Goal: Task Accomplishment & Management: Manage account settings

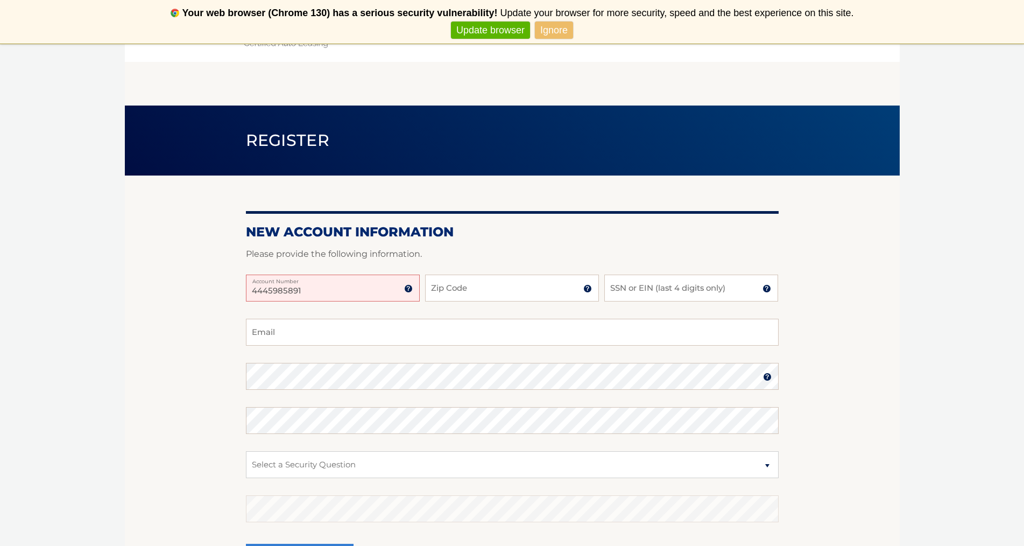
type input "4445985891"
click at [470, 291] on input "Zip Code" at bounding box center [512, 287] width 174 height 27
type input "07512"
click at [637, 291] on input "SSN or EIN (last 4 digits only)" at bounding box center [691, 287] width 174 height 27
type input "6670"
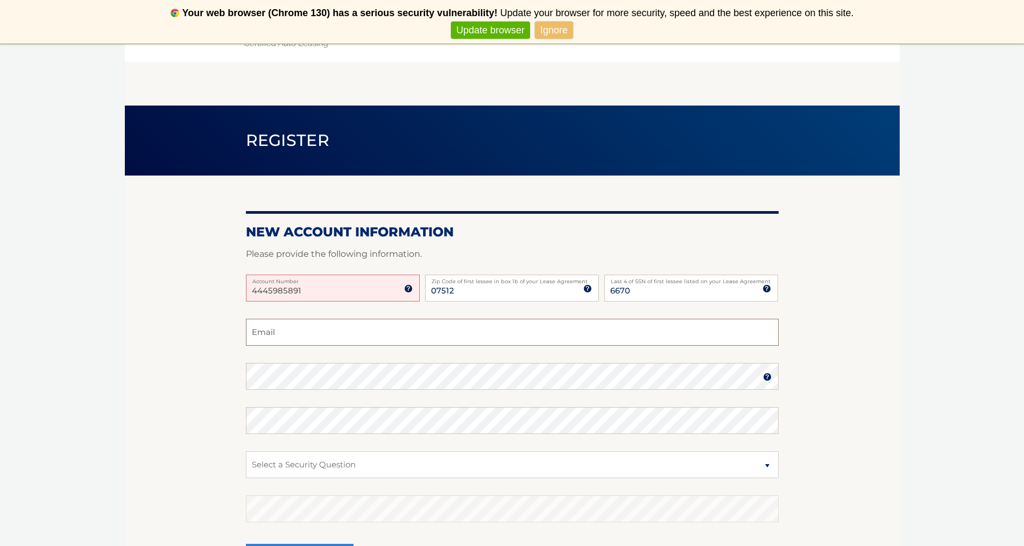
click at [294, 339] on input "Email" at bounding box center [512, 332] width 533 height 27
type input "kcondon@canete.com"
click at [766, 467] on select "Select a Security Question What was the name of your elementary school? What is…" at bounding box center [512, 464] width 533 height 27
select select "1"
click at [246, 451] on select "Select a Security Question What was the name of your elementary school? What is…" at bounding box center [512, 464] width 533 height 27
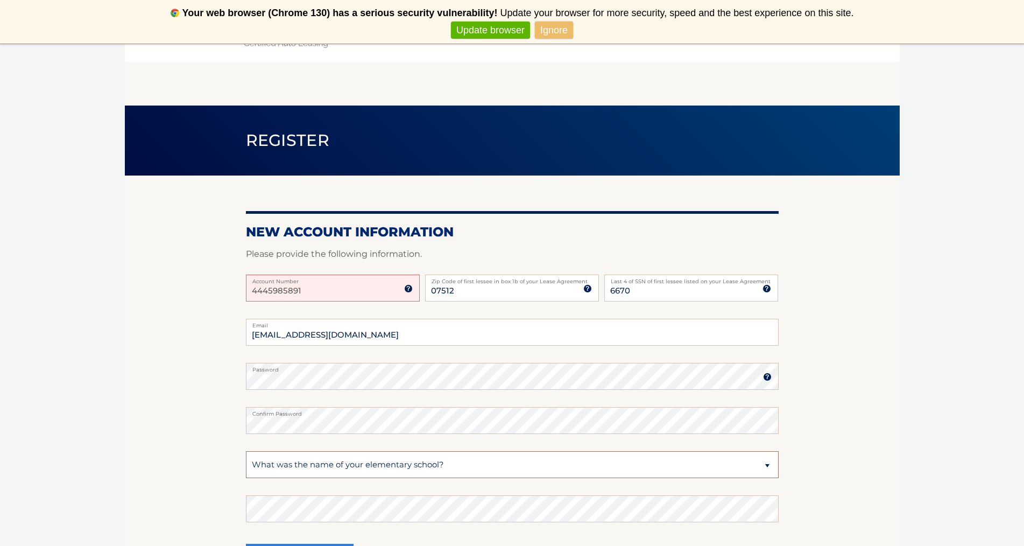
click at [336, 466] on select "Select a Security Question What was the name of your elementary school? What is…" at bounding box center [512, 464] width 533 height 27
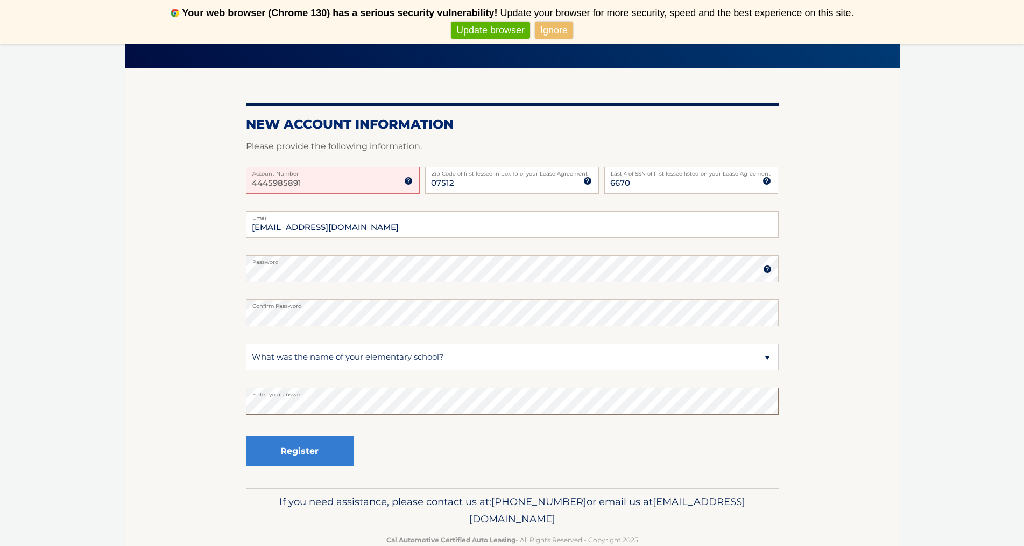
scroll to position [132, 0]
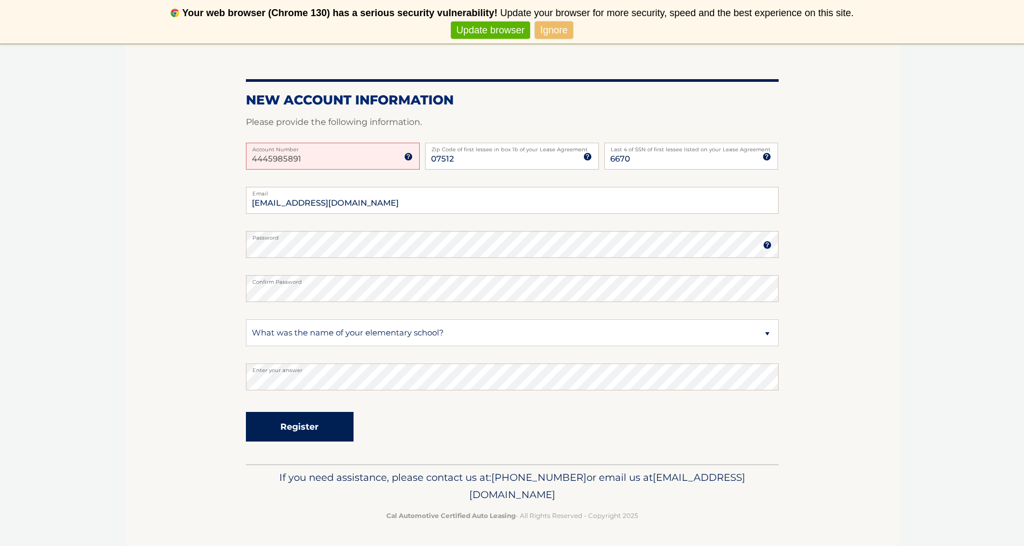
click at [318, 426] on button "Register" at bounding box center [300, 427] width 108 height 30
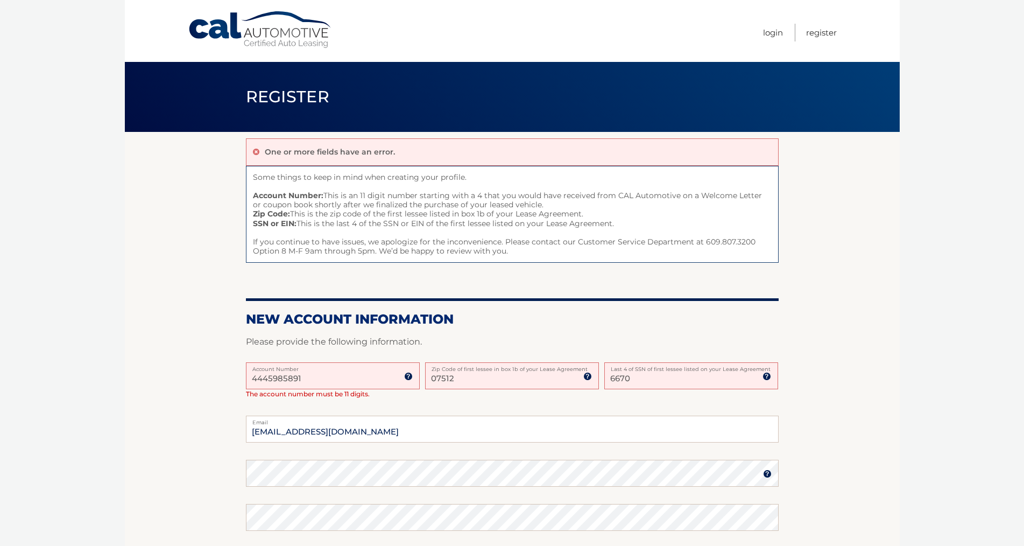
click at [315, 377] on input "4445985891" at bounding box center [333, 375] width 174 height 27
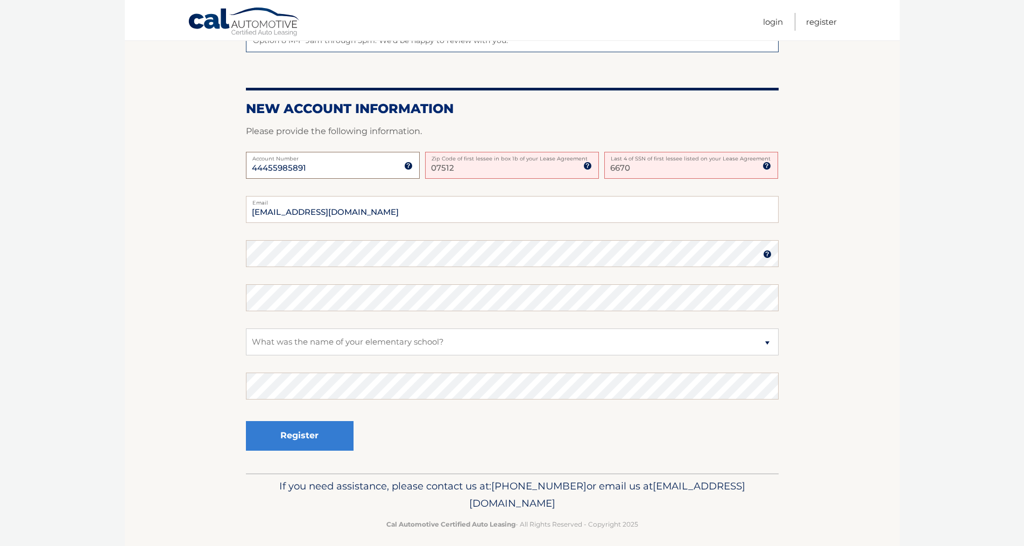
scroll to position [215, 0]
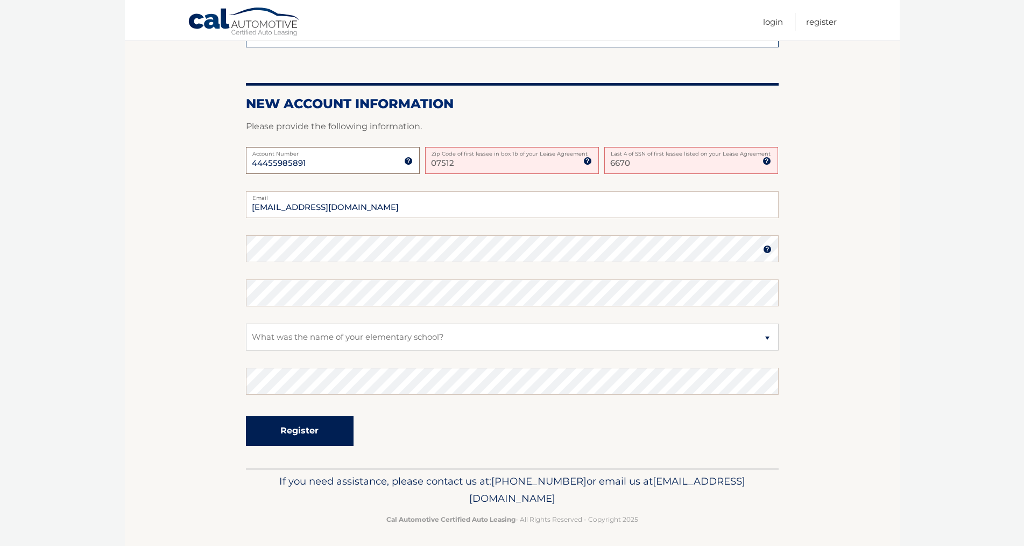
type input "44455985891"
click at [333, 434] on button "Register" at bounding box center [300, 431] width 108 height 30
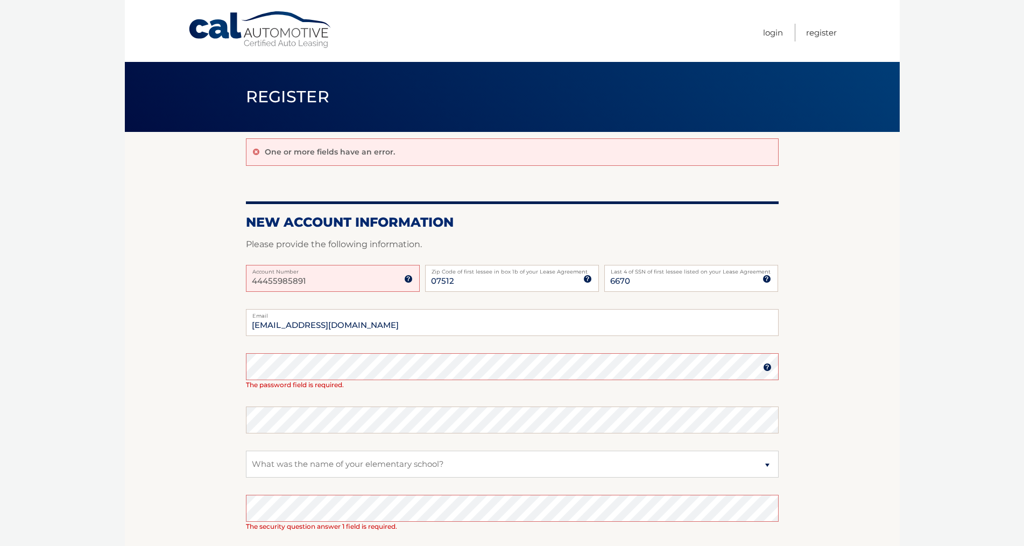
click at [765, 368] on img at bounding box center [767, 367] width 9 height 9
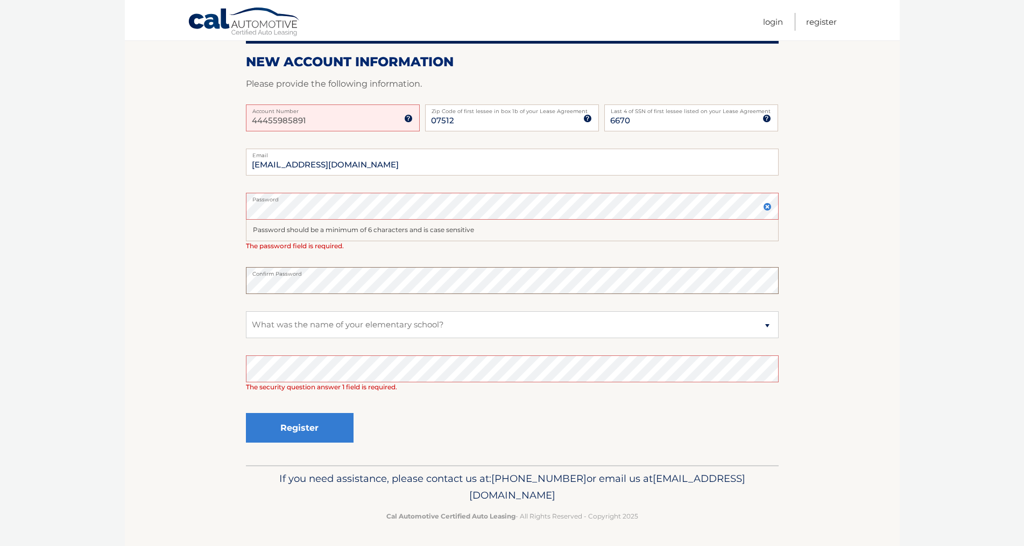
scroll to position [161, 0]
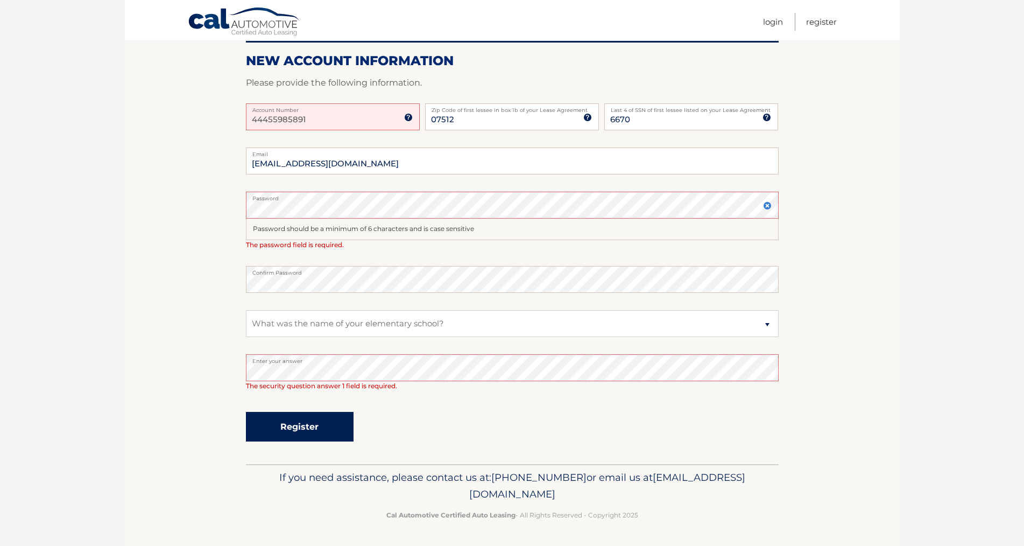
click at [317, 422] on button "Register" at bounding box center [300, 427] width 108 height 30
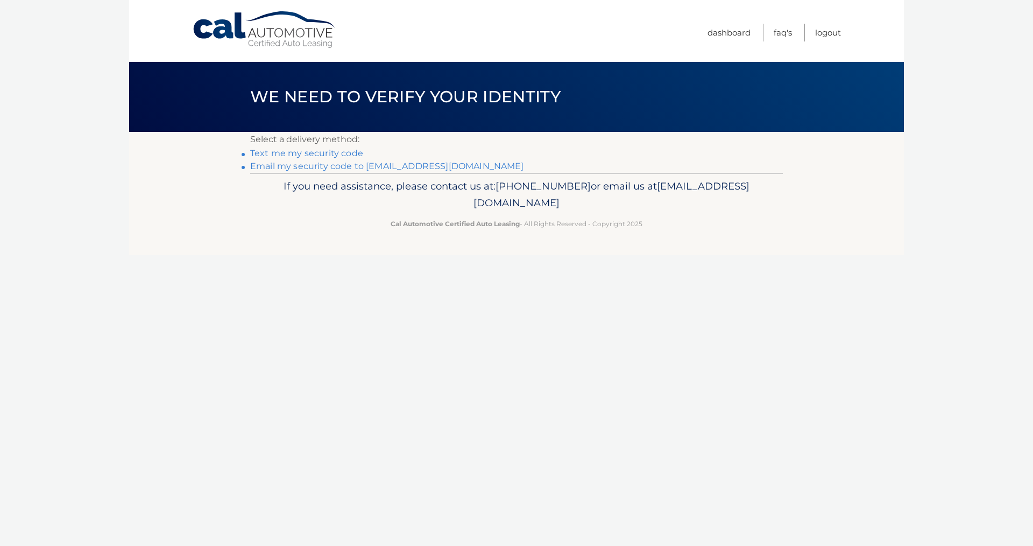
click at [314, 166] on link "Email my security code to k******@canete.com" at bounding box center [387, 166] width 274 height 10
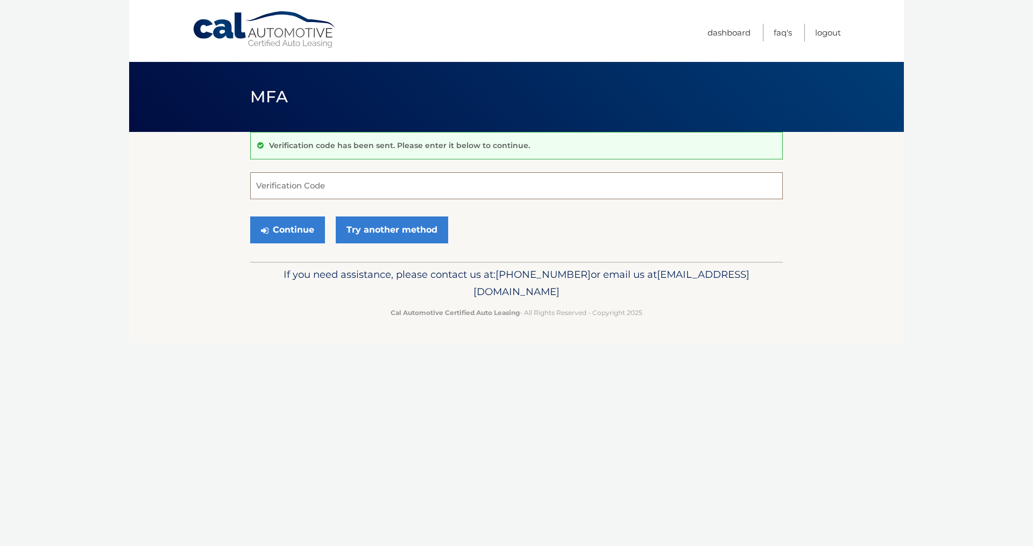
click at [312, 186] on input "Verification Code" at bounding box center [516, 185] width 533 height 27
type input "586933"
click at [304, 225] on button "Continue" at bounding box center [287, 229] width 75 height 27
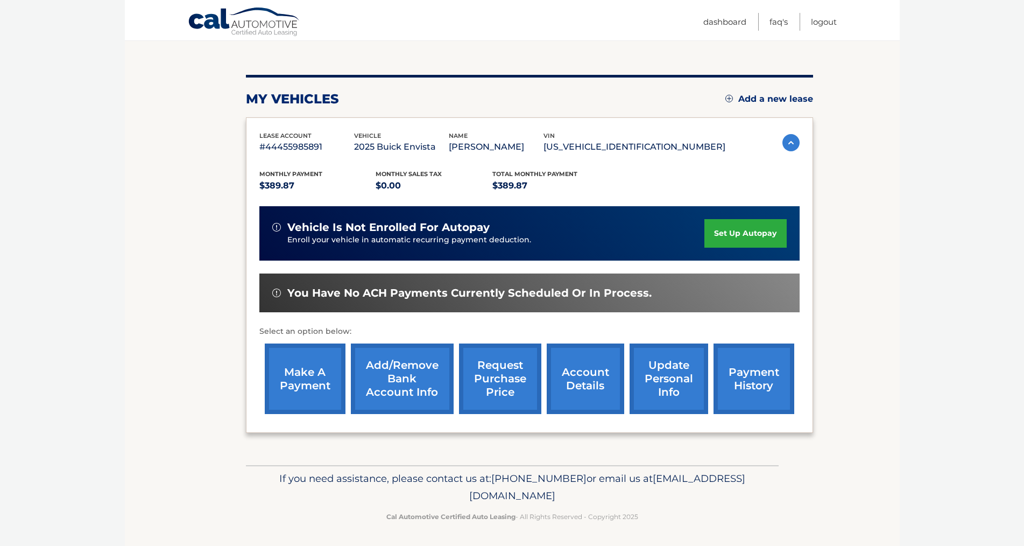
scroll to position [107, 0]
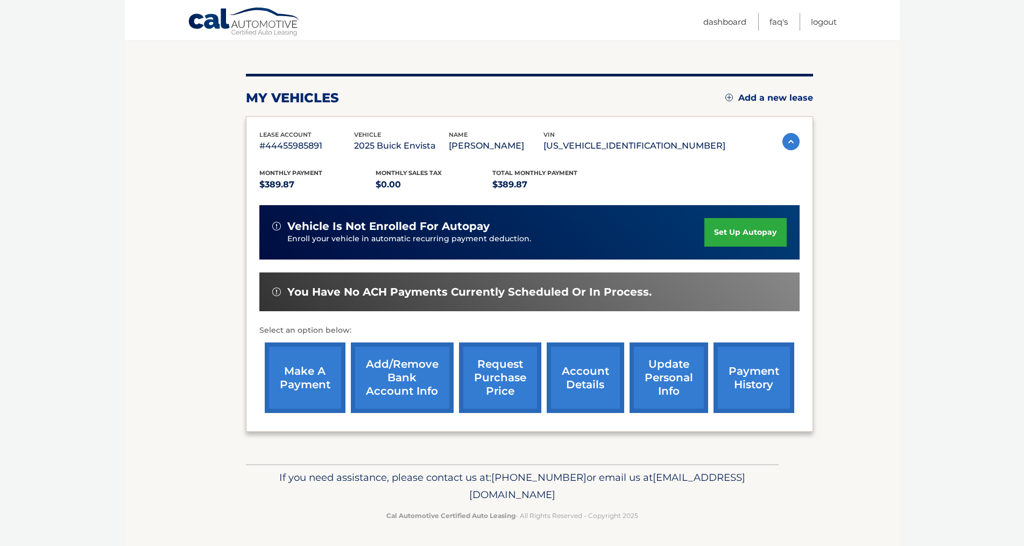
click at [738, 225] on link "set up autopay" at bounding box center [745, 232] width 82 height 29
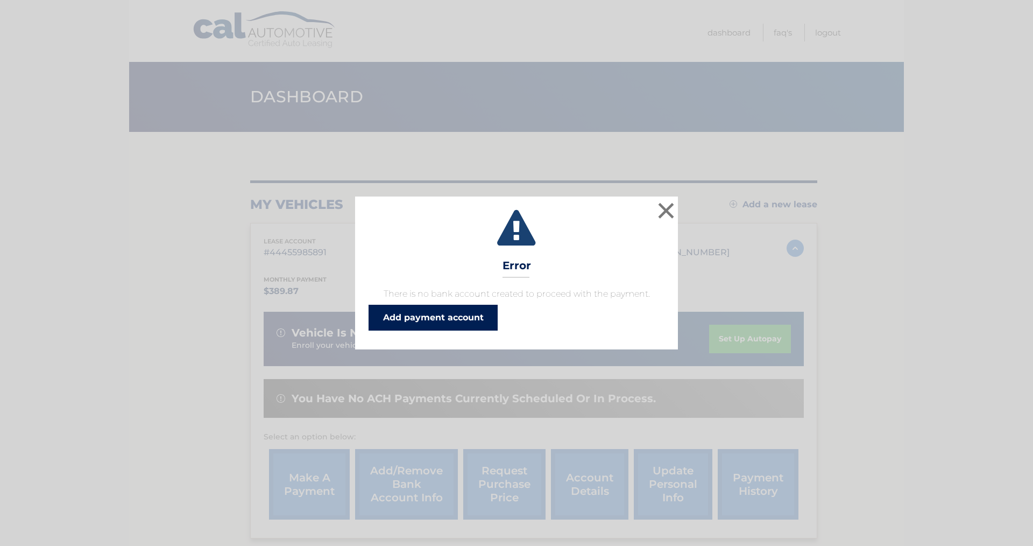
click at [440, 323] on link "Add payment account" at bounding box center [433, 318] width 129 height 26
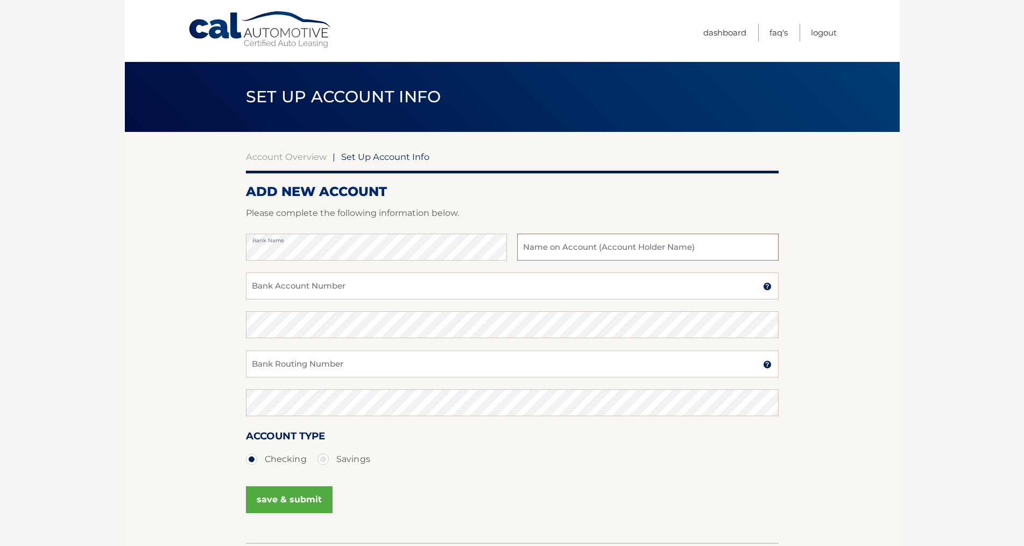
click at [576, 254] on input "text" at bounding box center [647, 247] width 261 height 27
click at [555, 250] on input "Ke" at bounding box center [647, 247] width 261 height 27
type input "K"
type input "Michelle Condon"
click at [339, 287] on input "Bank Account Number" at bounding box center [512, 285] width 533 height 27
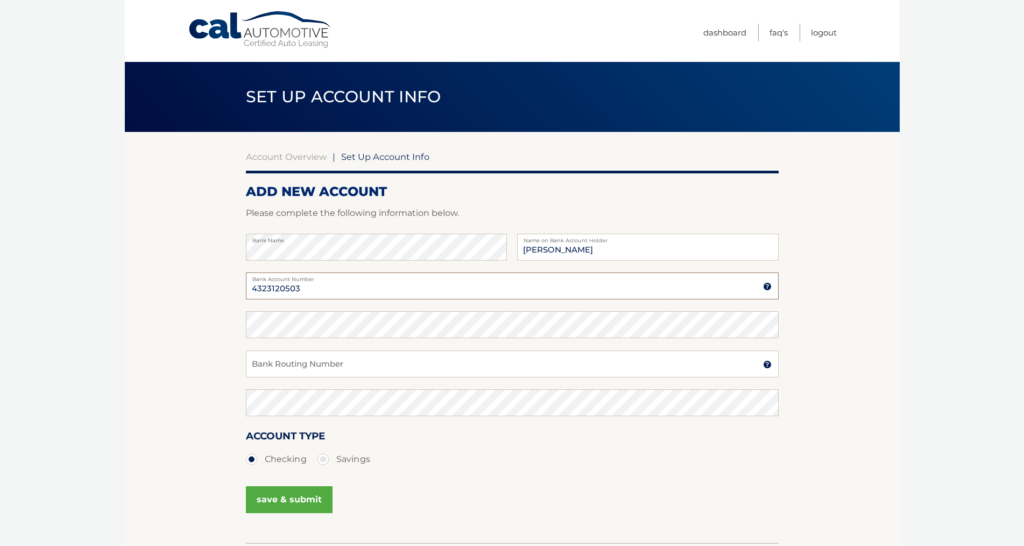
type input "4323120503"
click at [310, 360] on input "Bank Routing Number" at bounding box center [512, 363] width 533 height 27
type input "031201360"
click at [296, 500] on button "save & submit" at bounding box center [289, 499] width 87 height 27
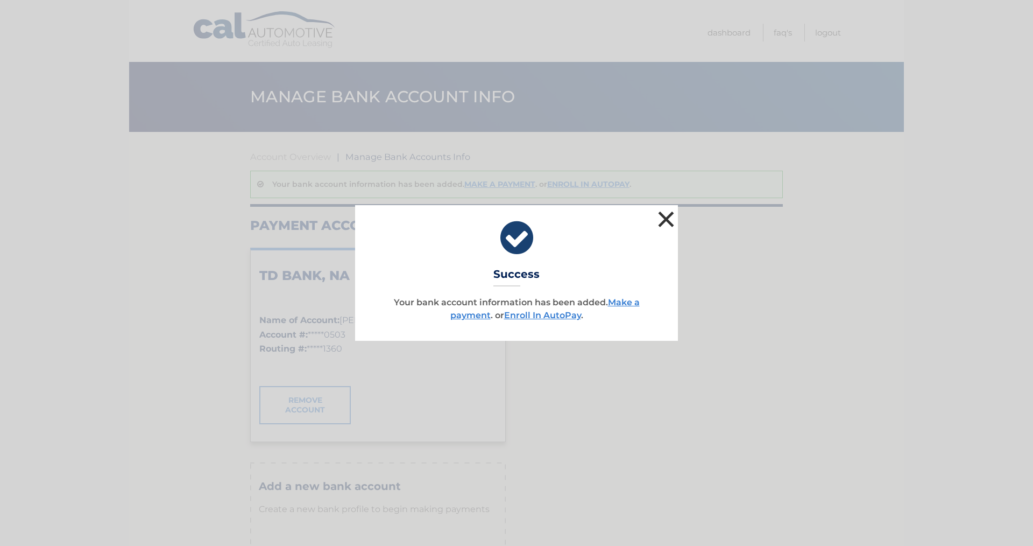
click at [666, 215] on button "×" at bounding box center [666, 219] width 22 height 22
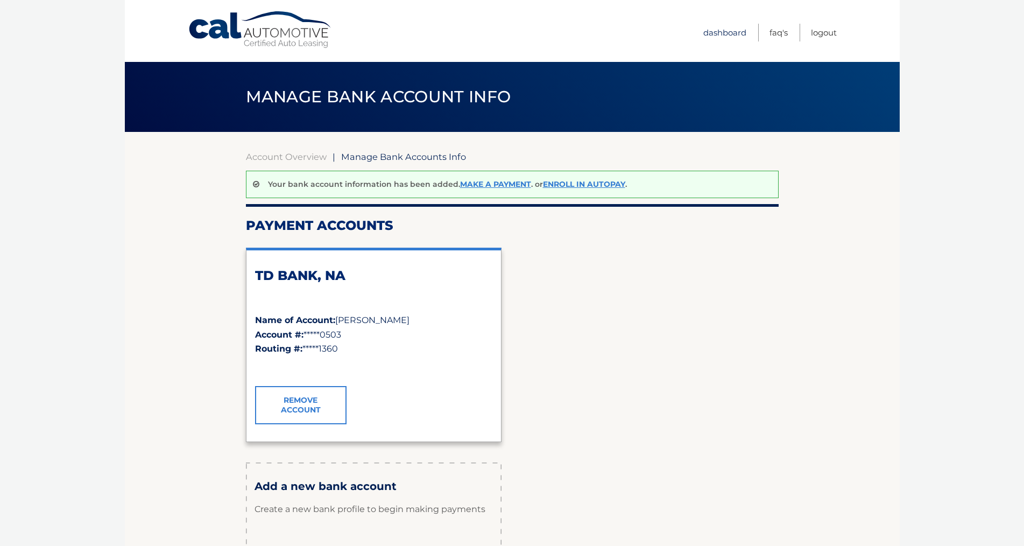
click at [727, 34] on link "Dashboard" at bounding box center [724, 33] width 43 height 18
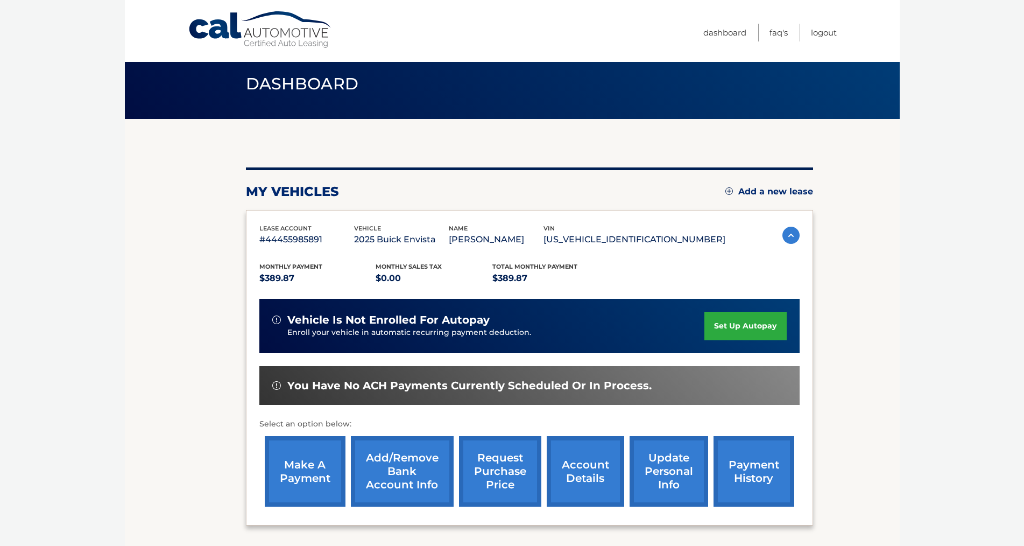
scroll to position [107, 0]
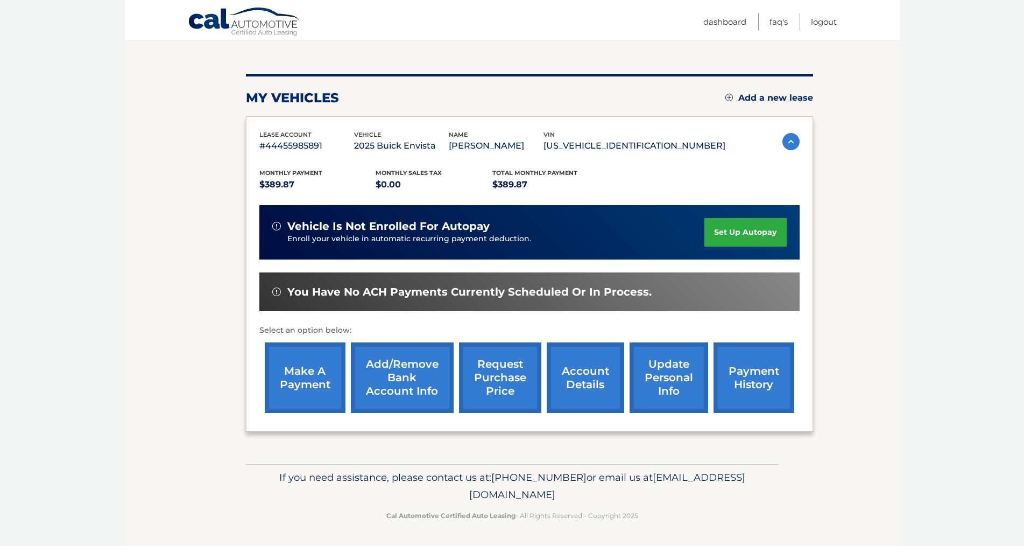
click at [294, 367] on link "make a payment" at bounding box center [305, 377] width 81 height 70
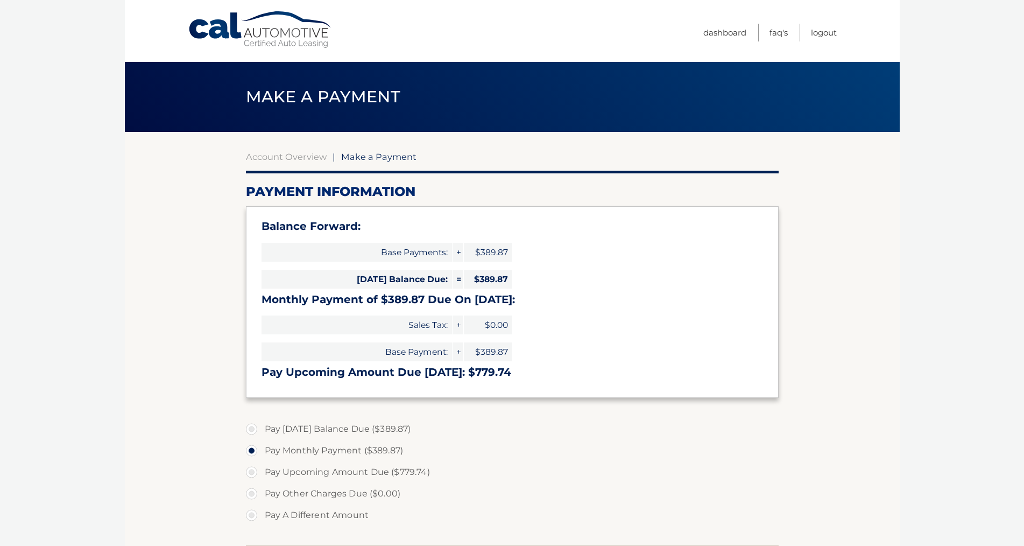
select select "ZjNiMGM3ZDUtNWNkZi00MzcxLWI3ZTAtZTYyMzUxNjllMWI4"
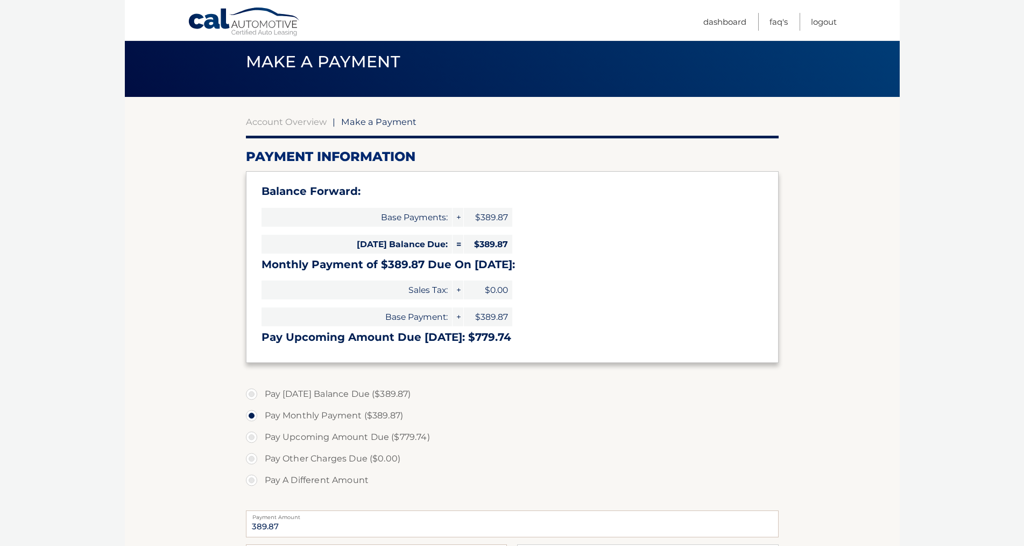
scroll to position [54, 0]
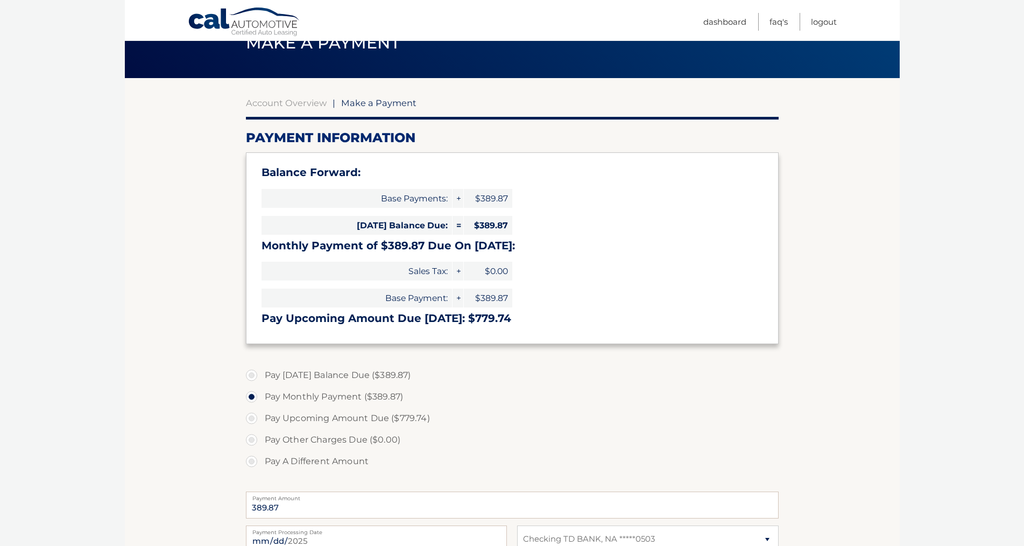
click at [255, 375] on label "Pay Today's Balance Due ($389.87)" at bounding box center [512, 375] width 533 height 22
click at [255, 375] on input "Pay Today's Balance Due ($389.87)" at bounding box center [255, 372] width 11 height 17
radio input "true"
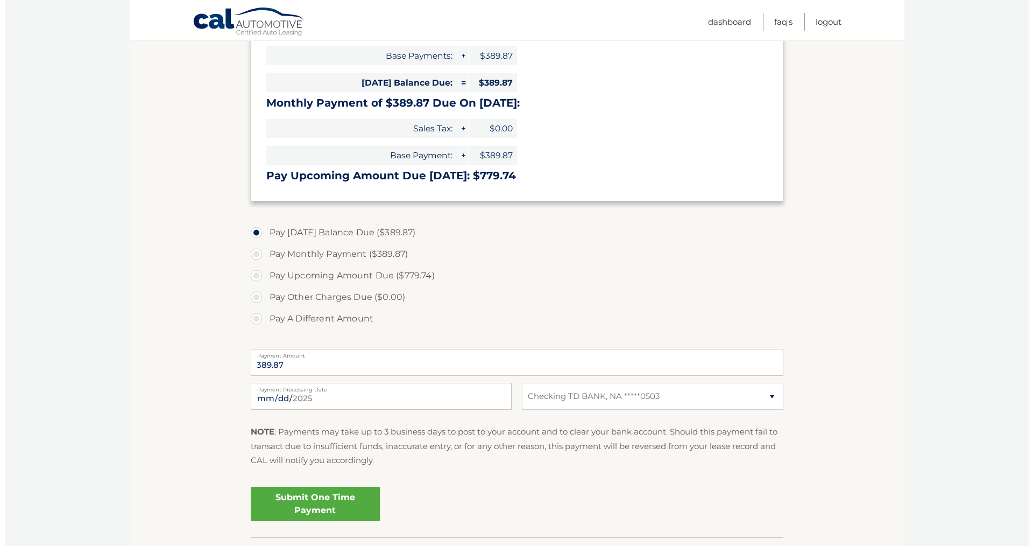
scroll to position [215, 0]
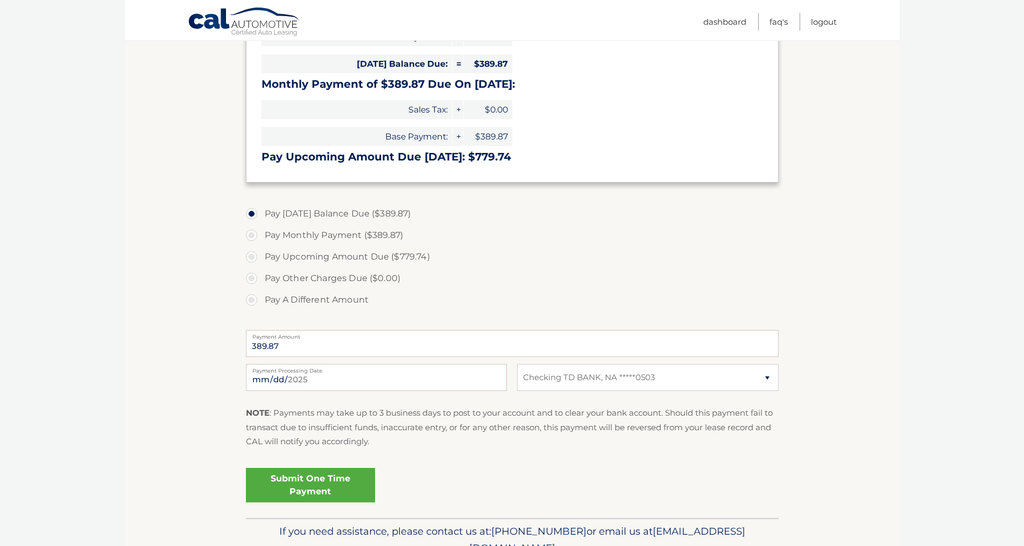
click at [330, 489] on link "Submit One Time Payment" at bounding box center [310, 485] width 129 height 34
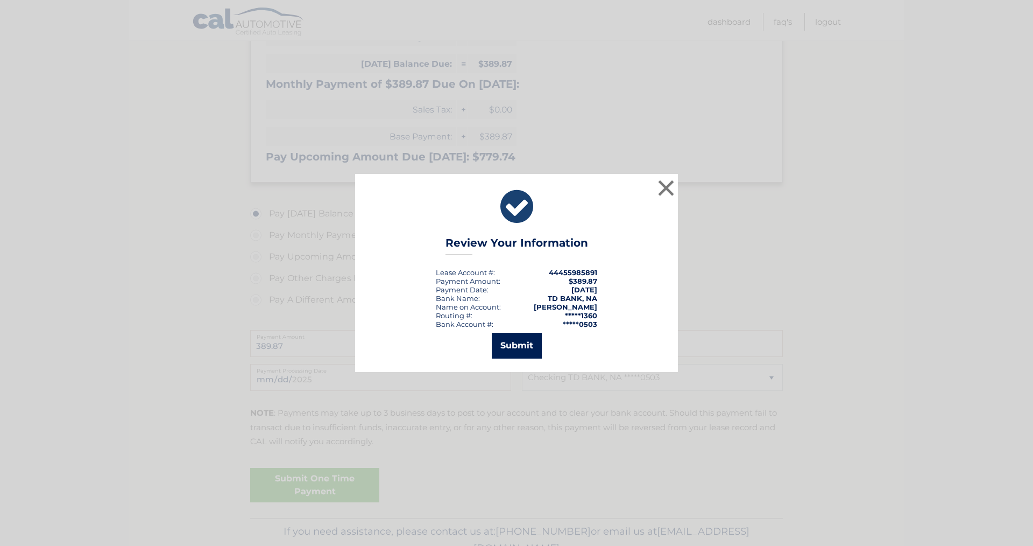
click at [521, 344] on button "Submit" at bounding box center [517, 346] width 50 height 26
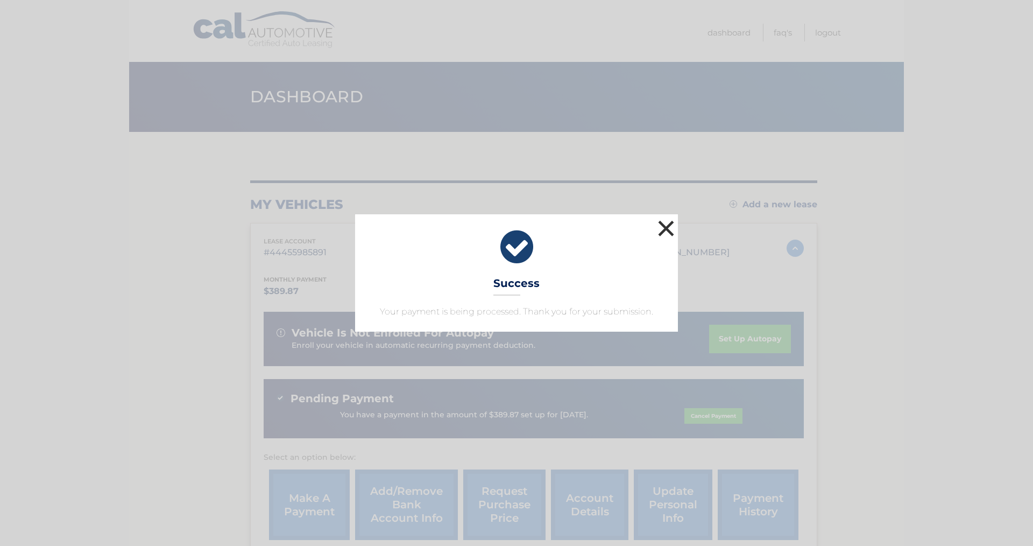
click at [664, 225] on button "×" at bounding box center [666, 228] width 22 height 22
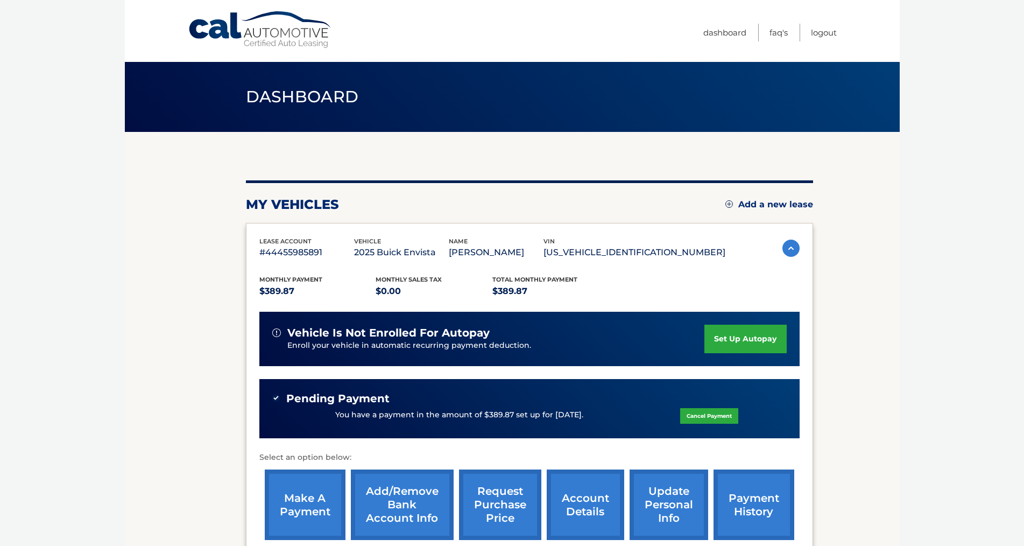
click at [735, 339] on link "set up autopay" at bounding box center [745, 338] width 82 height 29
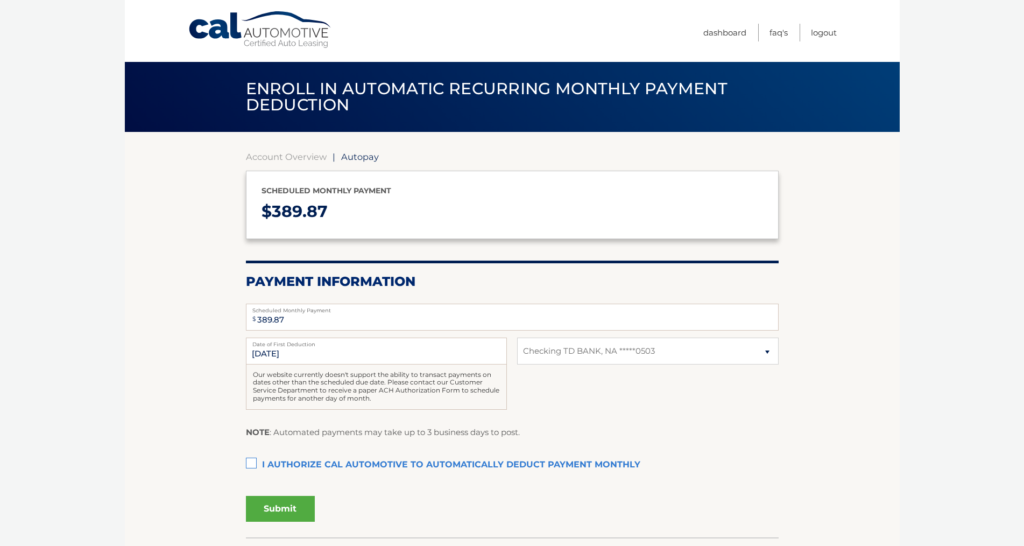
select select "ZjNiMGM3ZDUtNWNkZi00MzcxLWI3ZTAtZTYyMzUxNjllMWI4"
click at [255, 463] on label "I authorize cal automotive to automatically deduct payment monthly This checkbo…" at bounding box center [512, 465] width 533 height 22
click at [0, 0] on input "I authorize cal automotive to automatically deduct payment monthly This checkbo…" at bounding box center [0, 0] width 0 height 0
click at [280, 506] on button "Submit" at bounding box center [280, 509] width 69 height 26
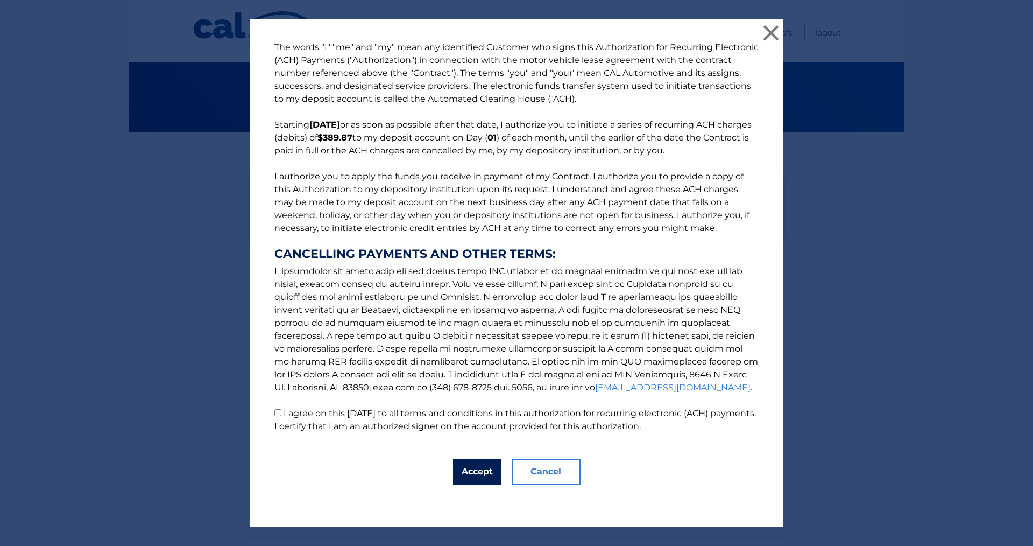
click at [468, 475] on button "Accept" at bounding box center [477, 471] width 48 height 26
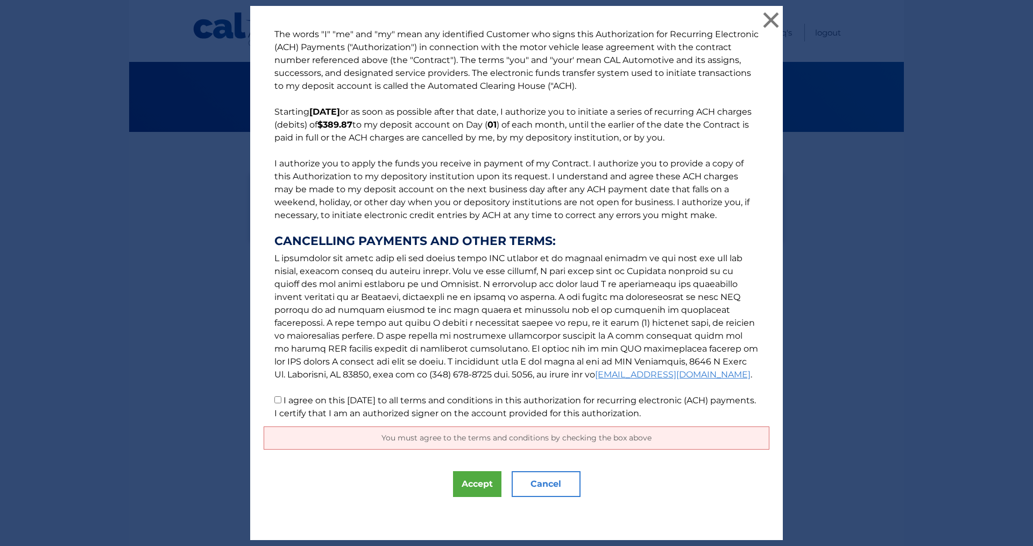
click at [274, 400] on input "I agree on this 09/01/2025 to all terms and conditions in this authorization fo…" at bounding box center [277, 399] width 7 height 7
checkbox input "true"
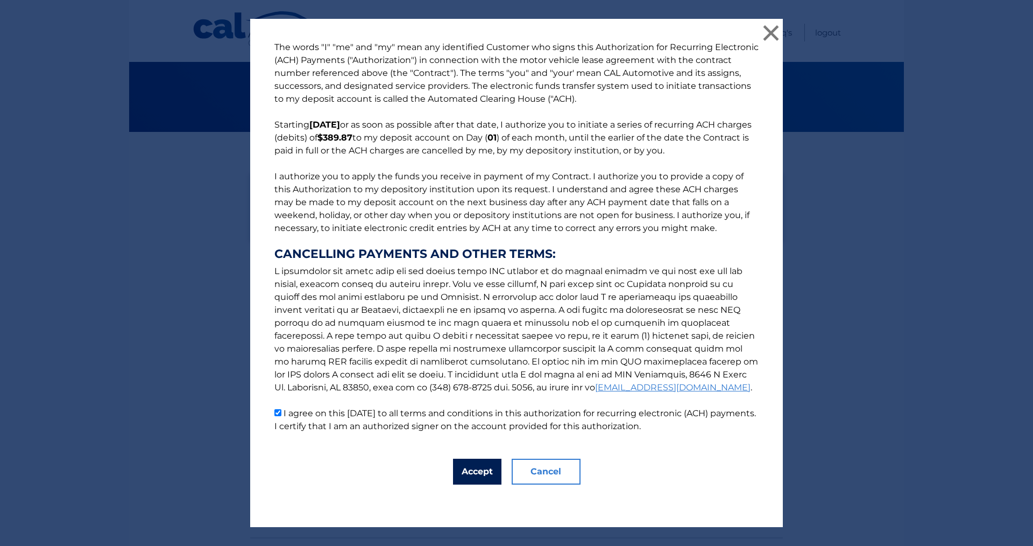
click at [465, 471] on button "Accept" at bounding box center [477, 471] width 48 height 26
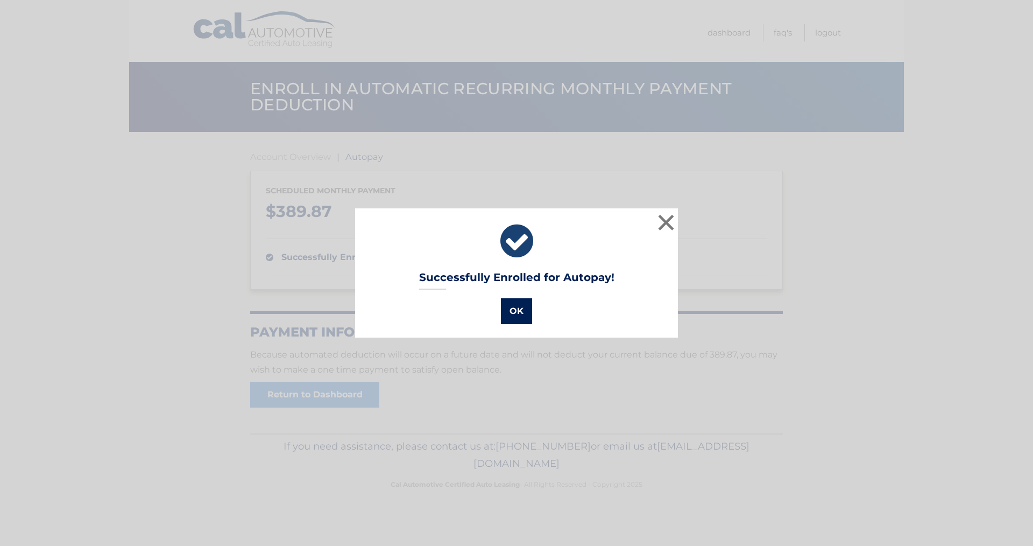
click at [509, 308] on button "OK" at bounding box center [516, 311] width 31 height 26
